Goal: Complete application form: Complete application form

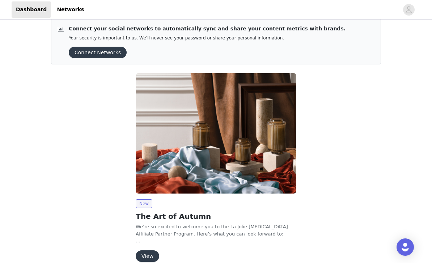
scroll to position [20, 0]
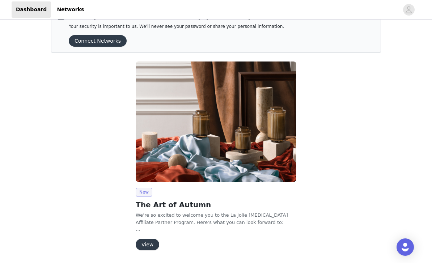
click at [146, 243] on button "View" at bounding box center [148, 245] width 24 height 12
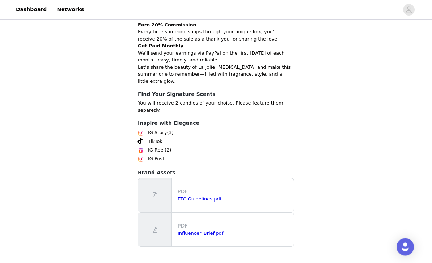
scroll to position [178, 0]
click at [187, 196] on link "FTC Guidelines.pdf" at bounding box center [200, 198] width 44 height 5
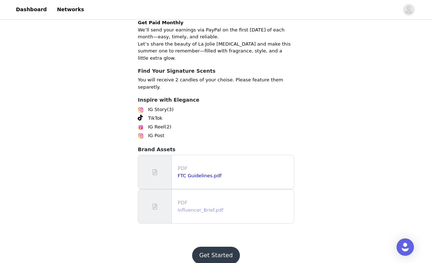
click at [211, 207] on link "Influencer_Brief.pdf" at bounding box center [201, 209] width 46 height 5
click at [219, 247] on button "Get Started" at bounding box center [216, 255] width 48 height 17
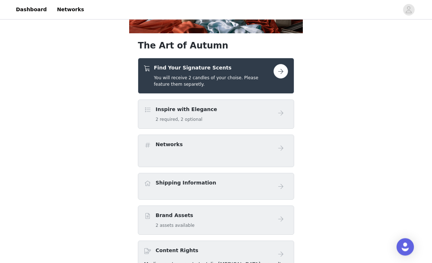
scroll to position [75, 0]
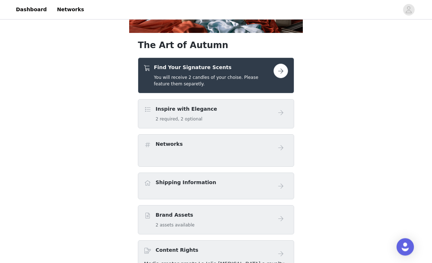
click at [284, 72] on button "button" at bounding box center [281, 71] width 14 height 14
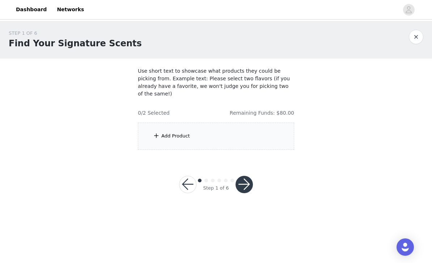
click at [211, 134] on div "Add Product" at bounding box center [216, 136] width 156 height 27
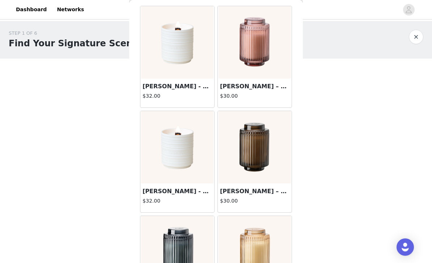
scroll to position [31, 0]
click at [162, 89] on h3 "[PERSON_NAME] - Santal Himalayen Candle" at bounding box center [178, 86] width 70 height 9
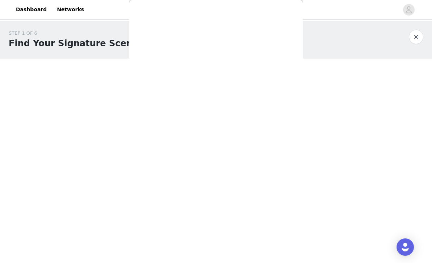
scroll to position [21, 0]
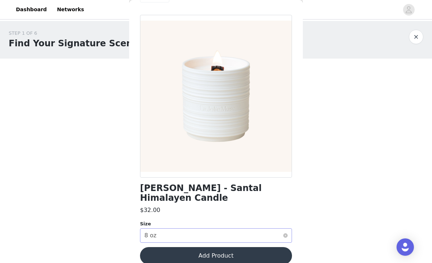
click at [206, 229] on div "Select size 8 oz" at bounding box center [213, 236] width 139 height 14
click at [94, 164] on div "STEP 1 OF 6 Find Your Signature Scents Use short text to showcase what products…" at bounding box center [216, 116] width 432 height 190
click at [184, 247] on button "Add Product" at bounding box center [216, 255] width 152 height 17
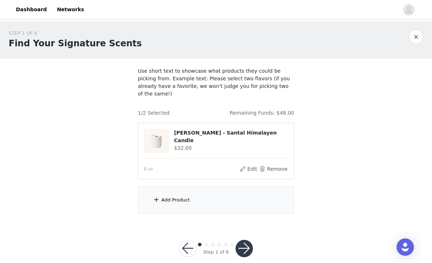
click at [175, 197] on div "Add Product" at bounding box center [176, 200] width 29 height 7
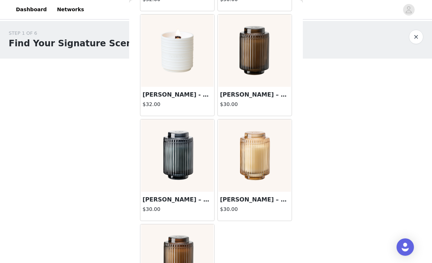
scroll to position [150, 0]
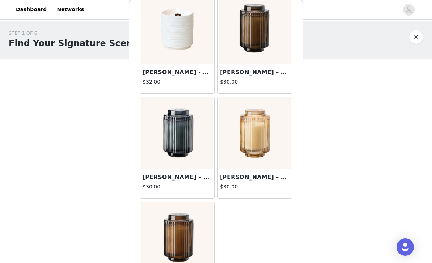
click at [242, 181] on h3 "[PERSON_NAME] – Vanilla Bomb Candle" at bounding box center [255, 177] width 70 height 9
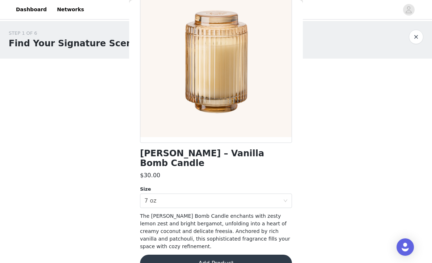
scroll to position [4, 0]
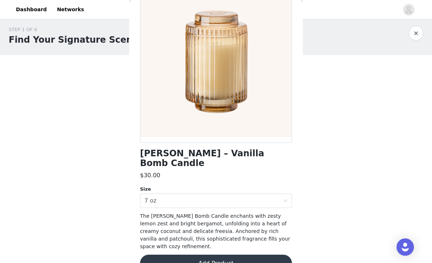
click at [176, 255] on button "Add Product" at bounding box center [216, 263] width 152 height 17
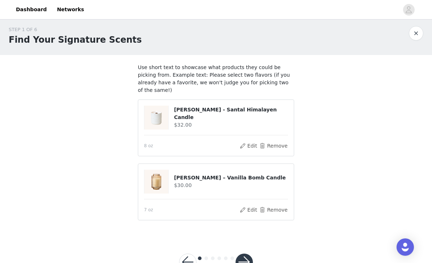
scroll to position [21, 0]
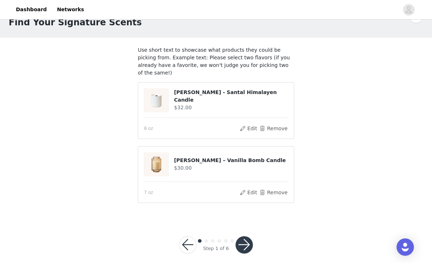
click at [242, 239] on button "button" at bounding box center [244, 244] width 17 height 17
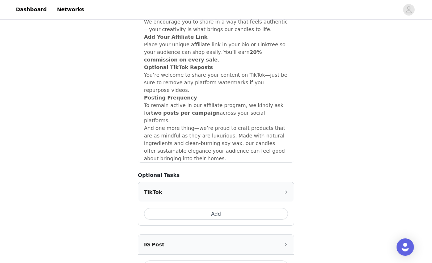
scroll to position [652, 0]
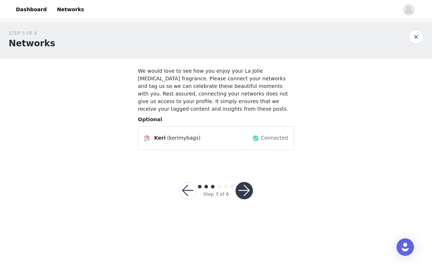
click at [243, 183] on button "button" at bounding box center [244, 190] width 17 height 17
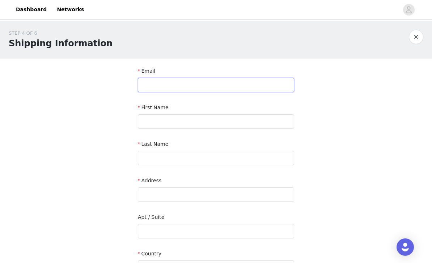
click at [179, 88] on input "text" at bounding box center [216, 85] width 156 height 14
click at [187, 86] on input "Keri" at bounding box center [216, 85] width 156 height 14
type input "K"
type input "[EMAIL_ADDRESS][DOMAIN_NAME]"
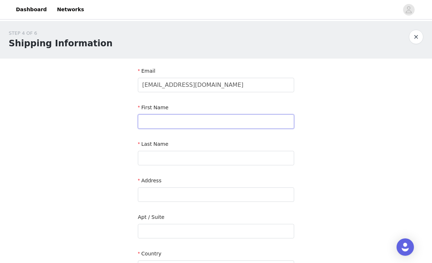
click at [169, 124] on input "text" at bounding box center [216, 121] width 156 height 14
type input "Keri"
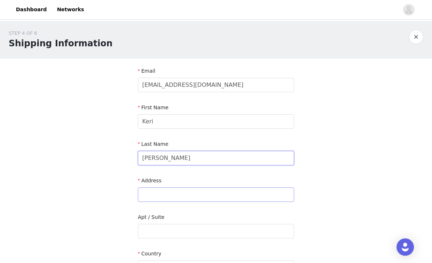
type input "[PERSON_NAME]"
click at [163, 196] on input "text" at bounding box center [216, 195] width 156 height 14
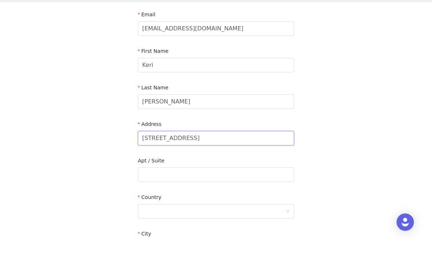
scroll to position [36, 0]
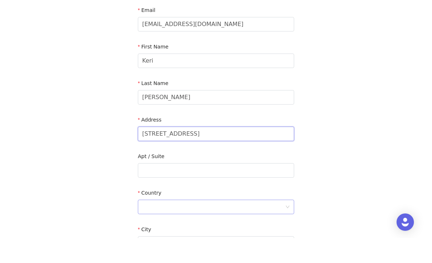
type input "[STREET_ADDRESS]"
click at [171, 225] on div at bounding box center [213, 232] width 143 height 14
click at [167, 242] on li "[GEOGRAPHIC_DATA]" at bounding box center [216, 248] width 156 height 12
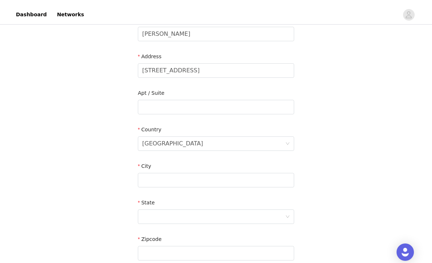
scroll to position [131, 0]
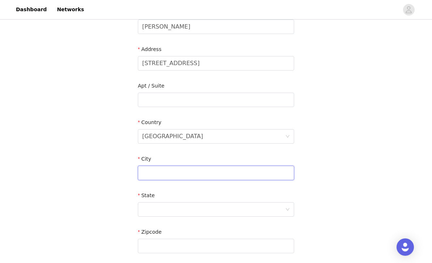
click at [165, 169] on input "text" at bounding box center [216, 173] width 156 height 14
type input "[GEOGRAPHIC_DATA]"
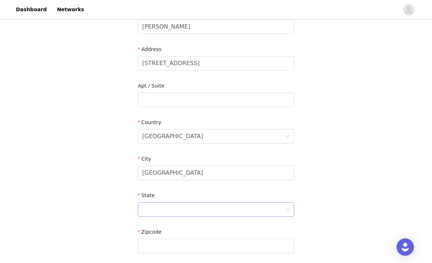
click at [161, 212] on div at bounding box center [213, 210] width 143 height 14
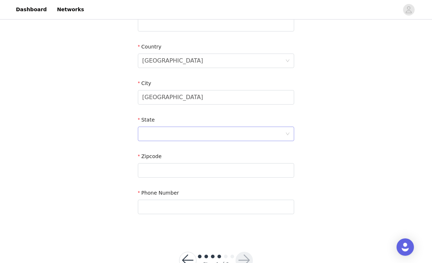
scroll to position [206, 0]
click at [153, 135] on div at bounding box center [213, 135] width 143 height 14
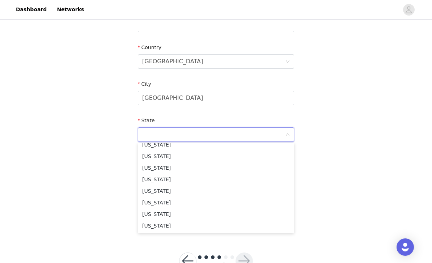
scroll to position [155, 0]
click at [155, 155] on li "[US_STATE]" at bounding box center [216, 158] width 156 height 12
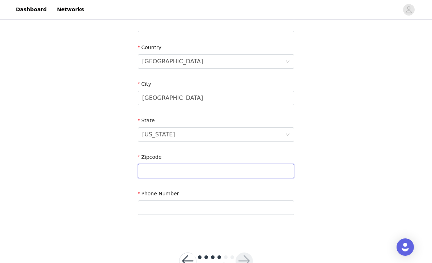
click at [165, 171] on input "text" at bounding box center [216, 171] width 156 height 14
type input "32259"
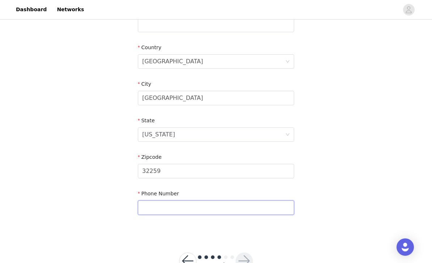
click at [173, 210] on input "text" at bounding box center [216, 208] width 156 height 14
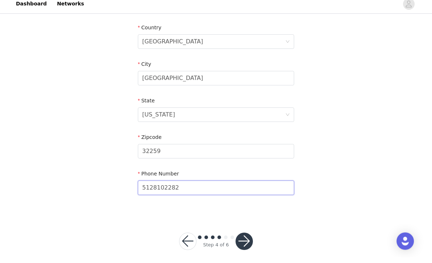
scroll to position [230, 0]
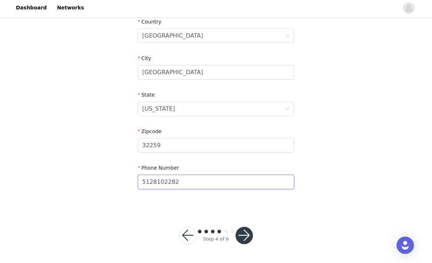
type input "5128102282"
click at [244, 239] on button "button" at bounding box center [244, 237] width 17 height 17
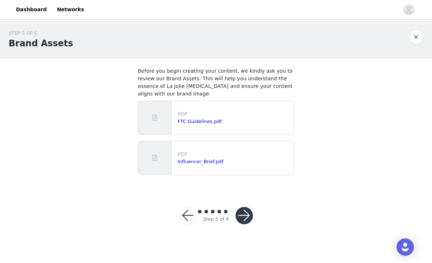
click at [253, 216] on div "Step 5 of 6" at bounding box center [216, 215] width 91 height 35
click at [244, 214] on button "button" at bounding box center [244, 215] width 17 height 17
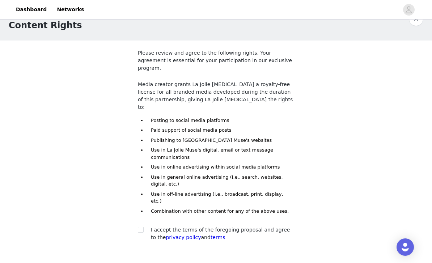
scroll to position [23, 0]
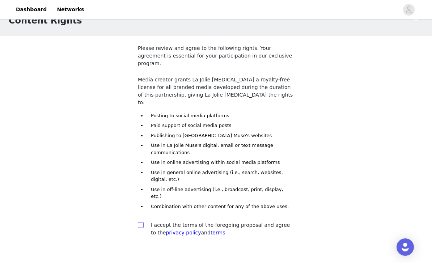
click at [140, 222] on label at bounding box center [141, 226] width 6 height 8
click at [140, 222] on input "checkbox" at bounding box center [140, 224] width 5 height 5
checkbox input "true"
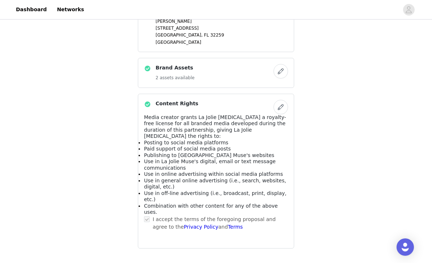
scroll to position [342, 0]
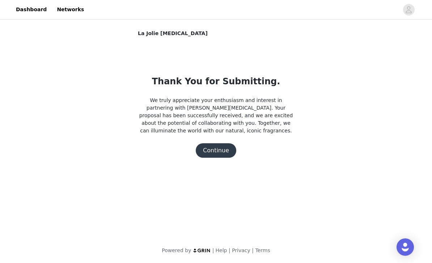
click at [220, 152] on button "Continue" at bounding box center [216, 150] width 41 height 14
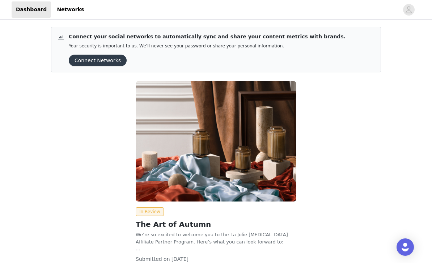
scroll to position [30, 0]
